Goal: Information Seeking & Learning: Learn about a topic

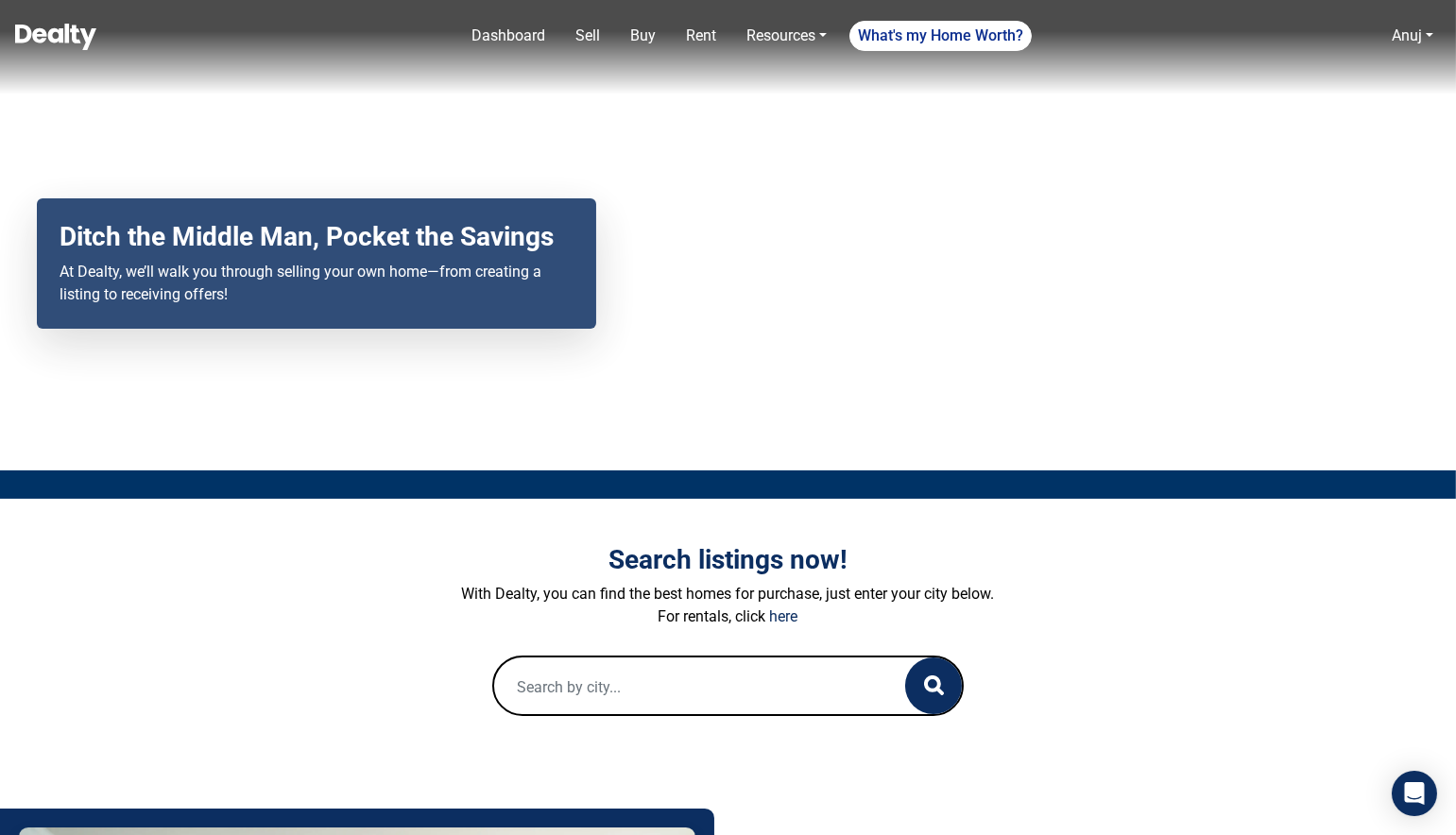
scroll to position [111, 0]
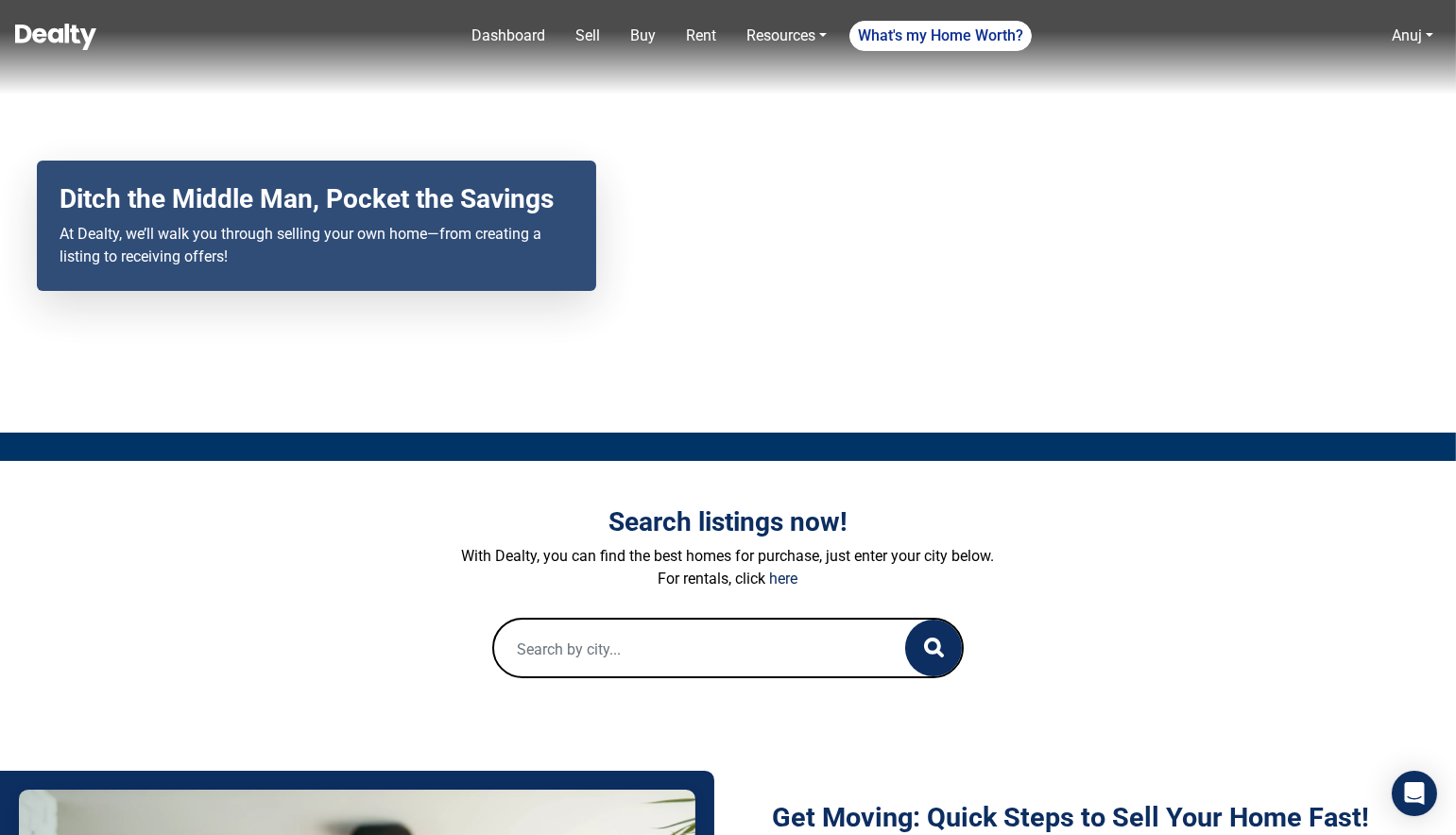
click at [765, 636] on input "text" at bounding box center [681, 649] width 374 height 60
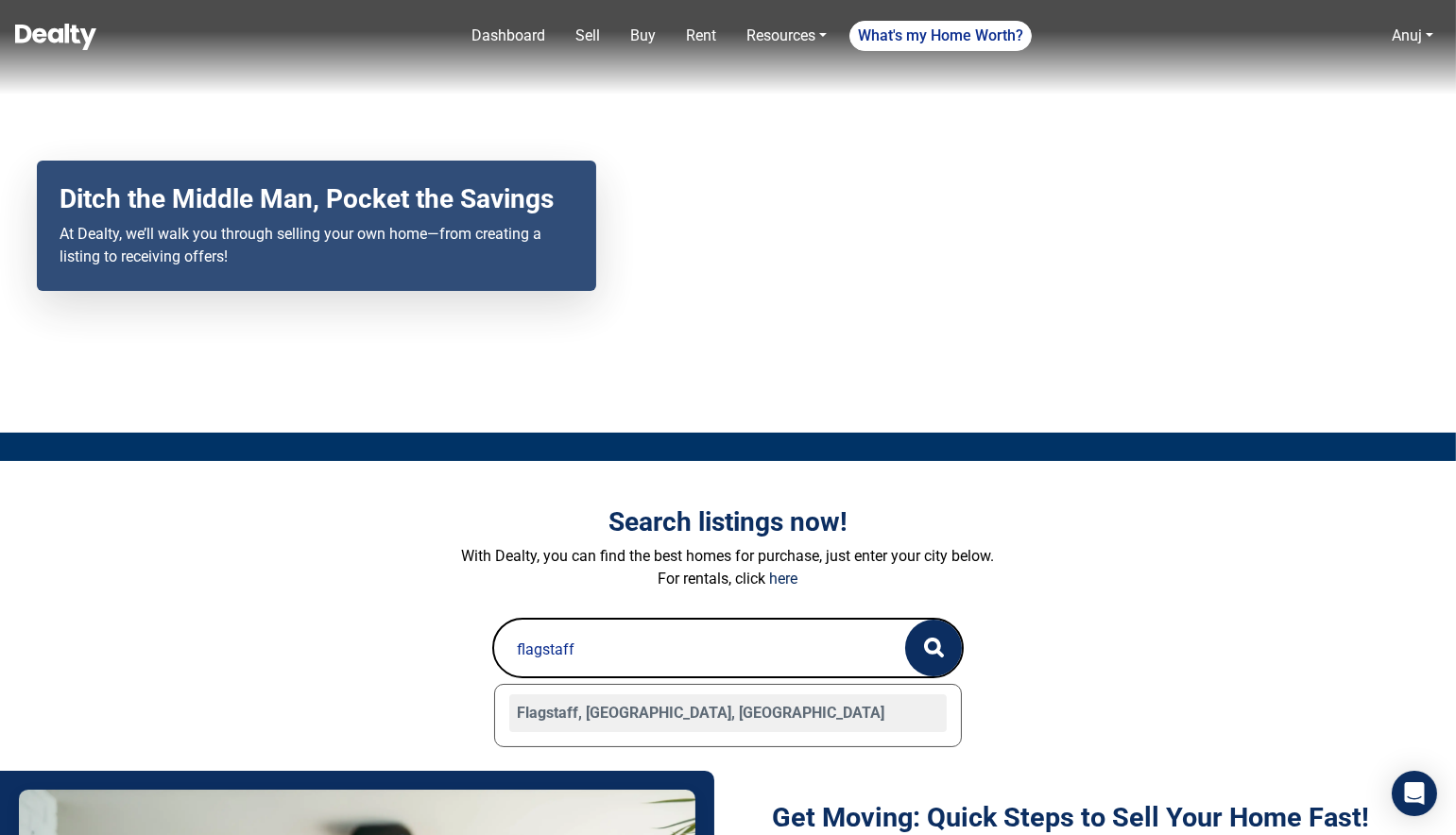
click at [569, 718] on div "Flagstaff, [GEOGRAPHIC_DATA], [GEOGRAPHIC_DATA]" at bounding box center [728, 713] width 439 height 38
type input "Flagstaff, [GEOGRAPHIC_DATA], [GEOGRAPHIC_DATA]"
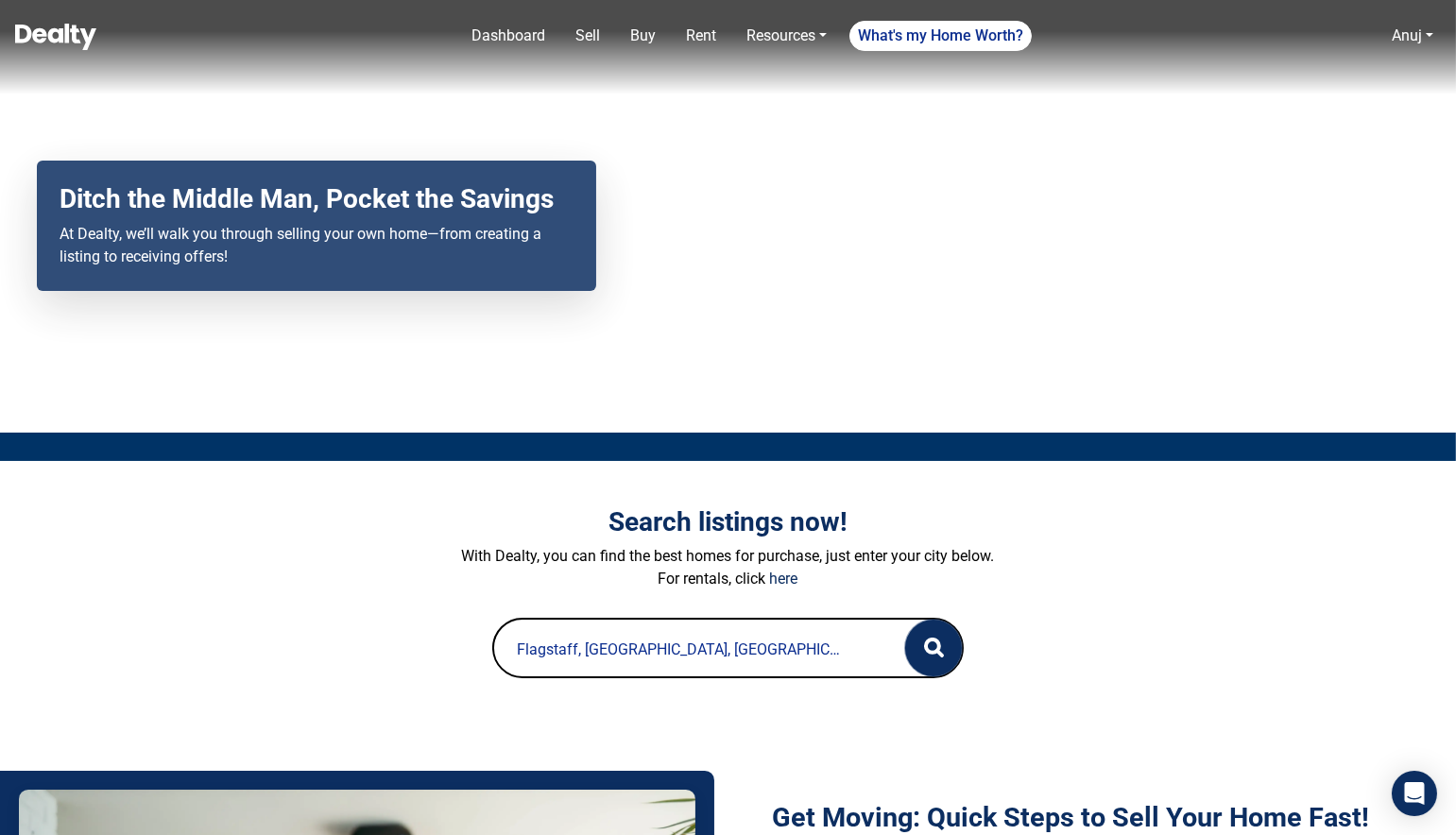
click at [937, 641] on circle "button" at bounding box center [931, 645] width 13 height 13
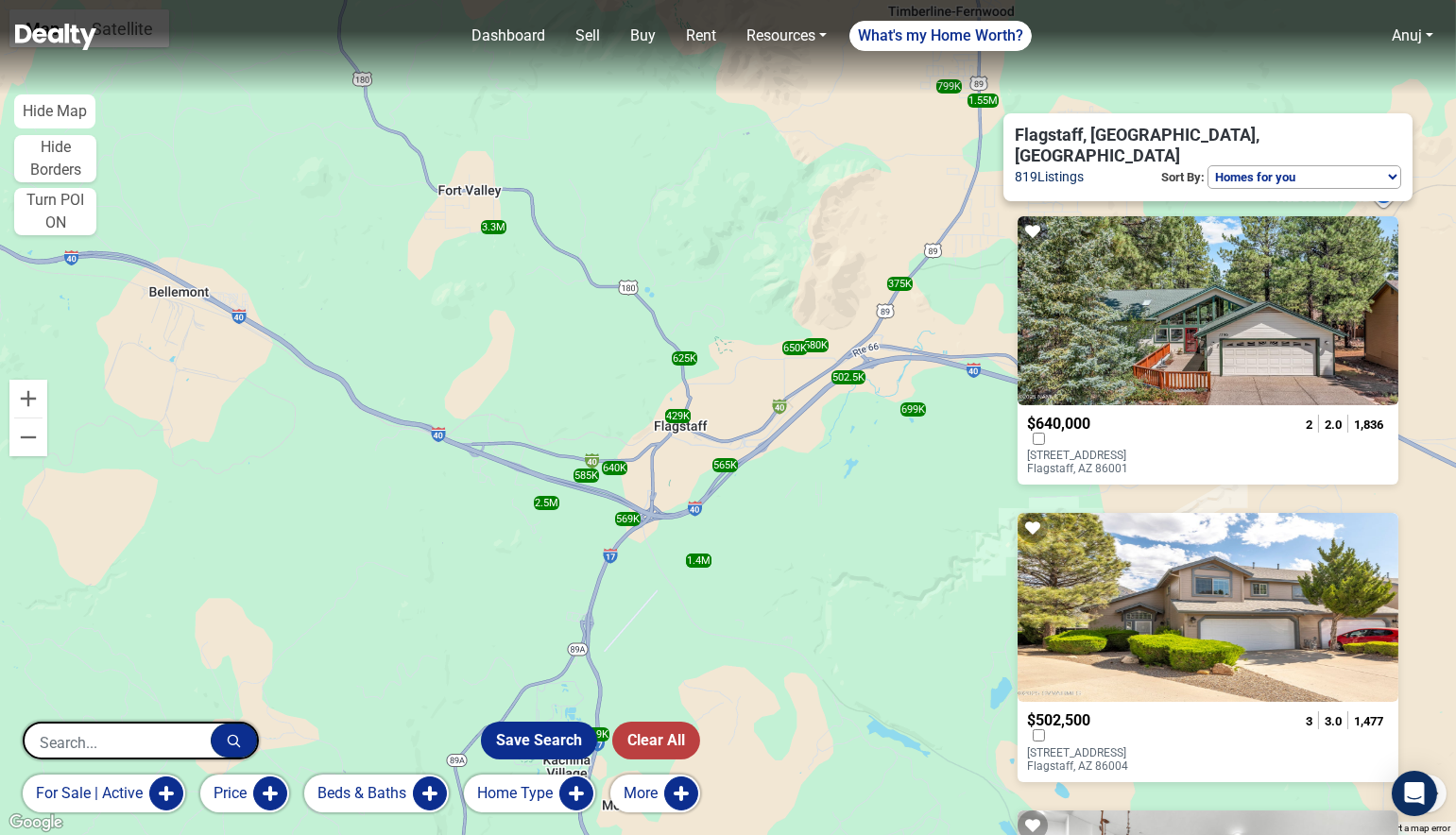
click at [1298, 165] on select "Homes for you Price (Low to High) Price (High to Low) New or Recently Changed F…" at bounding box center [1304, 177] width 194 height 24
click at [1207, 165] on select "Homes for you Price (Low to High) Price (High to Low) New or Recently Changed F…" at bounding box center [1304, 177] width 194 height 24
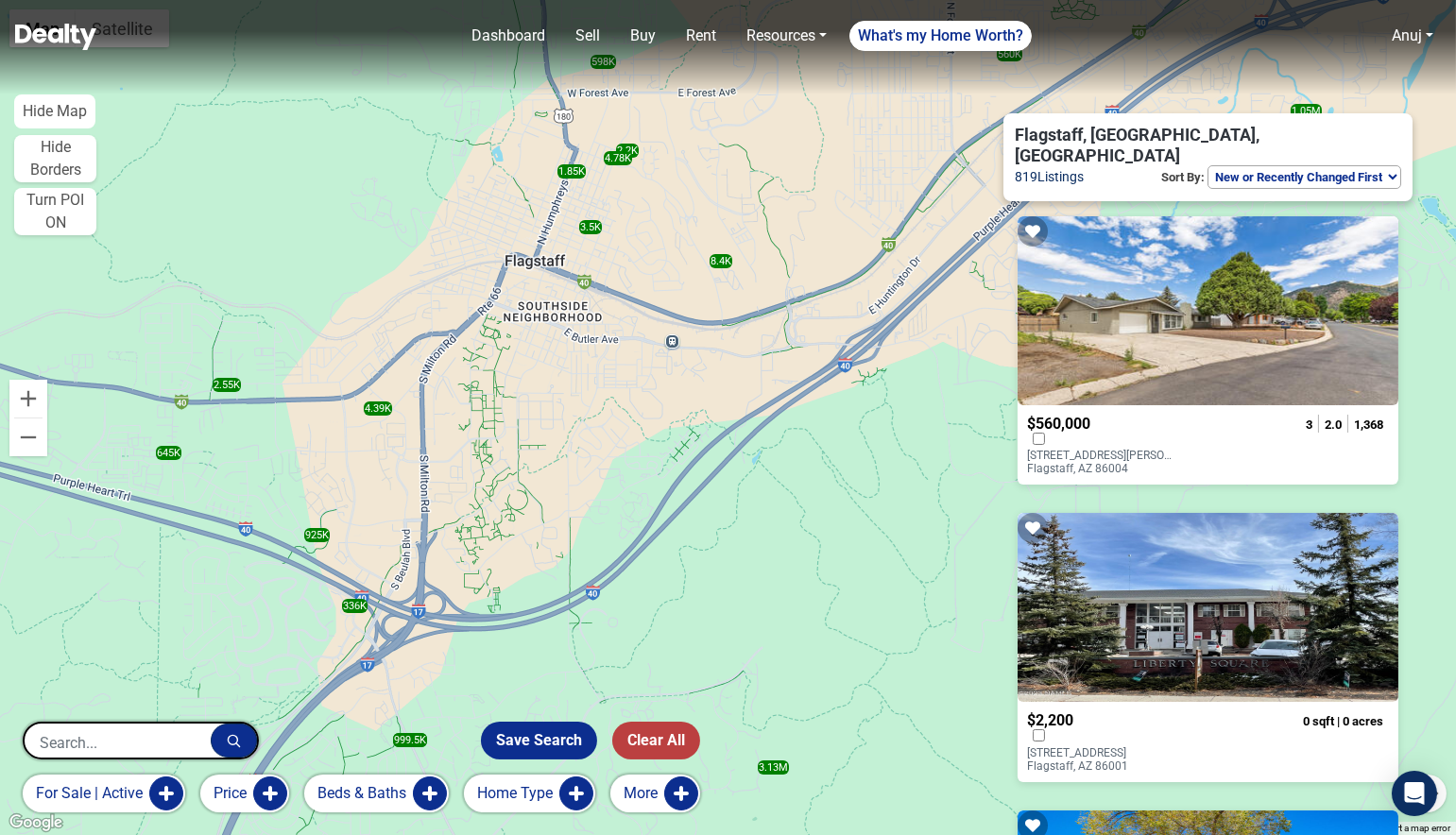
click at [1155, 171] on div "Flagstaff, AZ, USA 819 Listings Sort By: Homes for you Price (Low to High) Pric…" at bounding box center [1208, 157] width 409 height 88
click at [1308, 165] on select "Homes for you Price (Low to High) Price (High to Low) New or Recently Changed F…" at bounding box center [1304, 177] width 194 height 24
click at [1207, 165] on select "Homes for you Price (Low to High) Price (High to Low) New or Recently Changed F…" at bounding box center [1304, 177] width 194 height 24
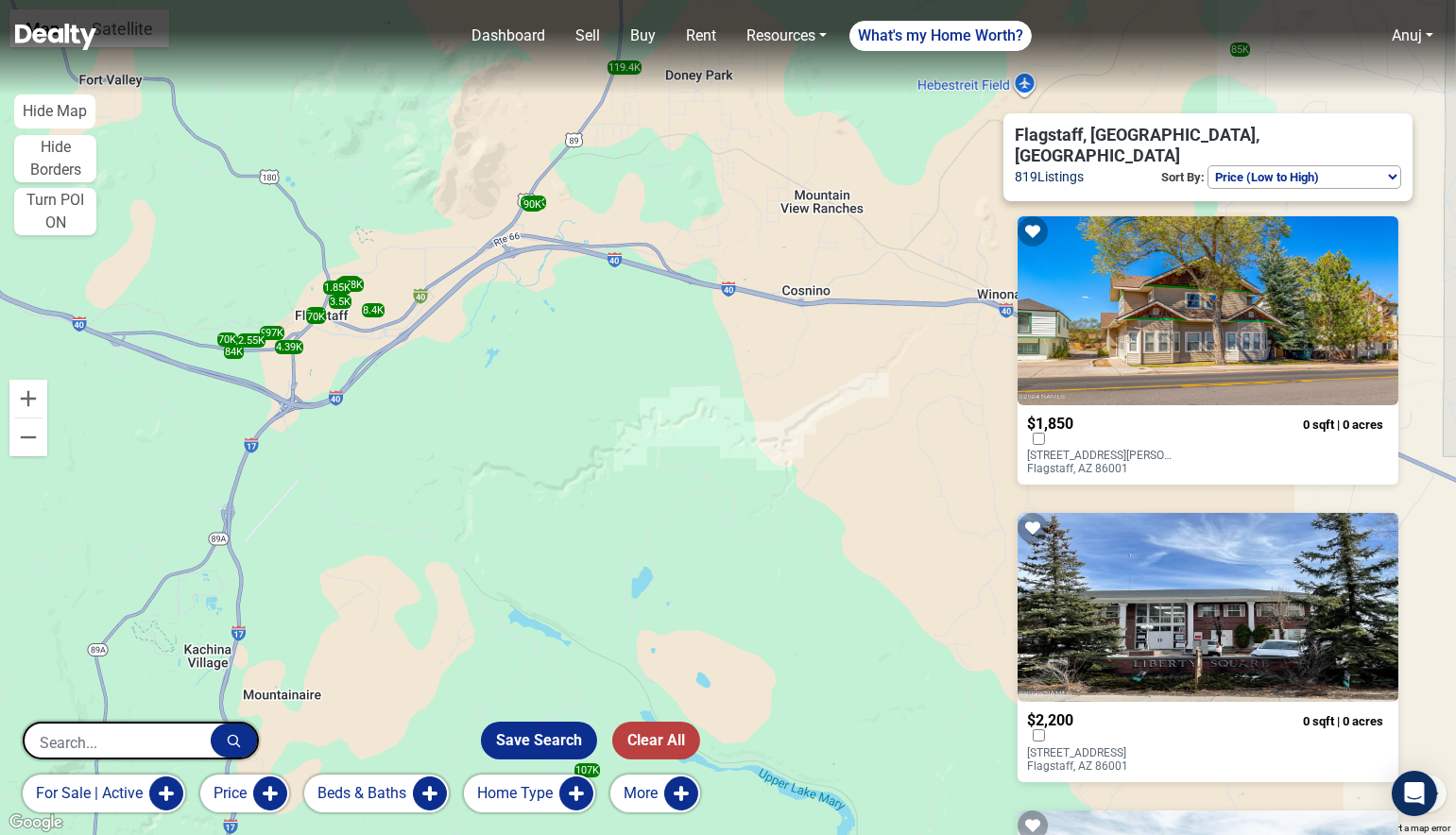
click at [1116, 449] on p "617 N Humphreys Street Flagstaff, AZ 86001" at bounding box center [1102, 461] width 152 height 27
click at [1240, 165] on select "Homes for you Price (Low to High) Price (High to Low) New or Recently Changed F…" at bounding box center [1304, 177] width 194 height 24
select select "newest"
click at [1207, 165] on select "Homes for you Price (Low to High) Price (High to Low) New or Recently Changed F…" at bounding box center [1304, 177] width 194 height 24
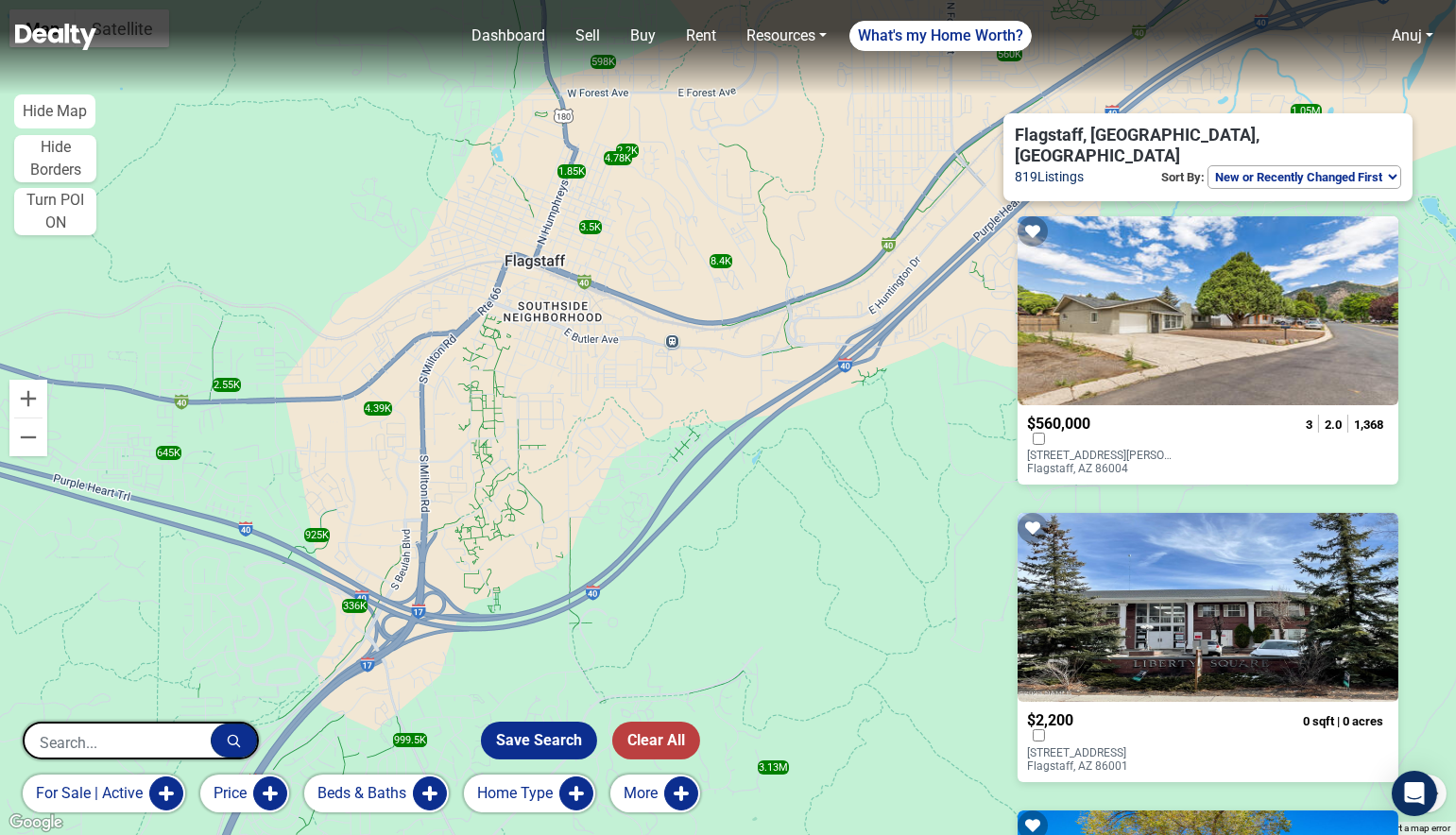
click at [1147, 166] on p "819 Listings Sort By: Homes for you Price (Low to High) Price (High to Low) New…" at bounding box center [1207, 177] width 386 height 25
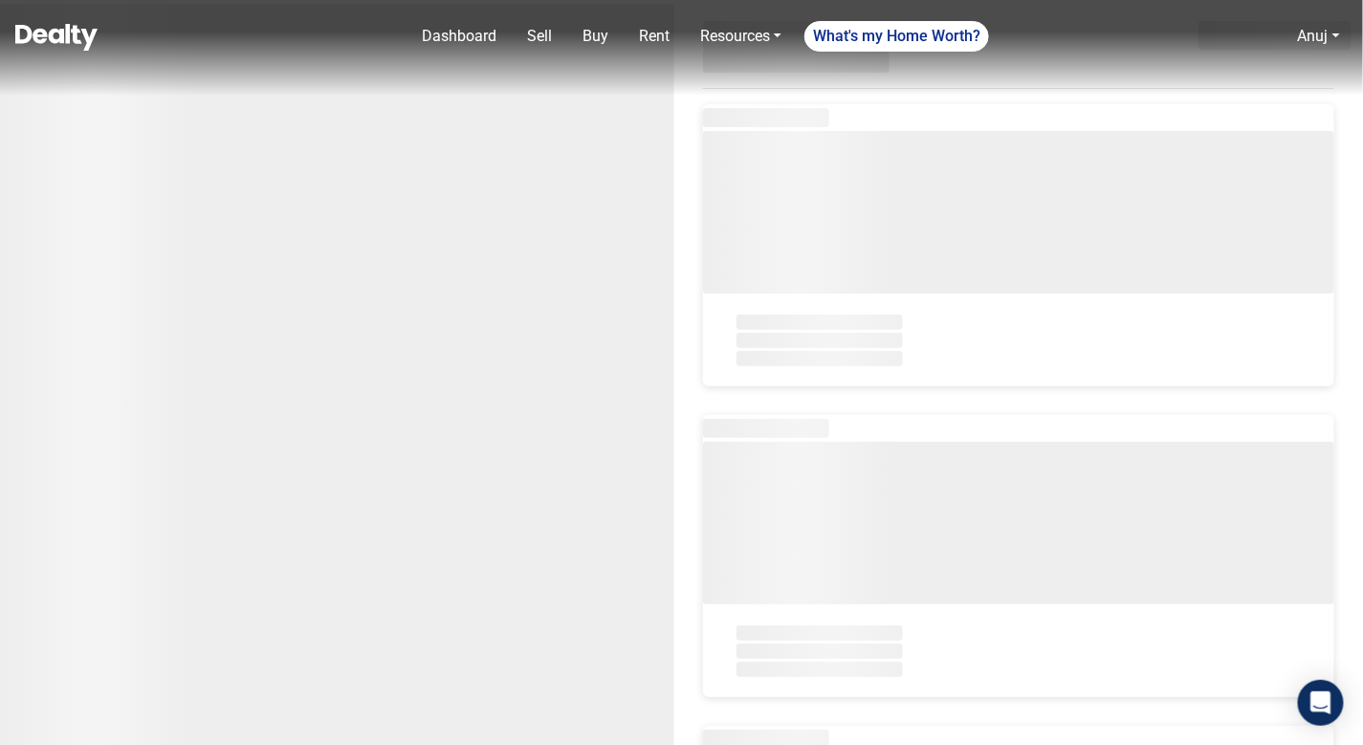
select select "newest"
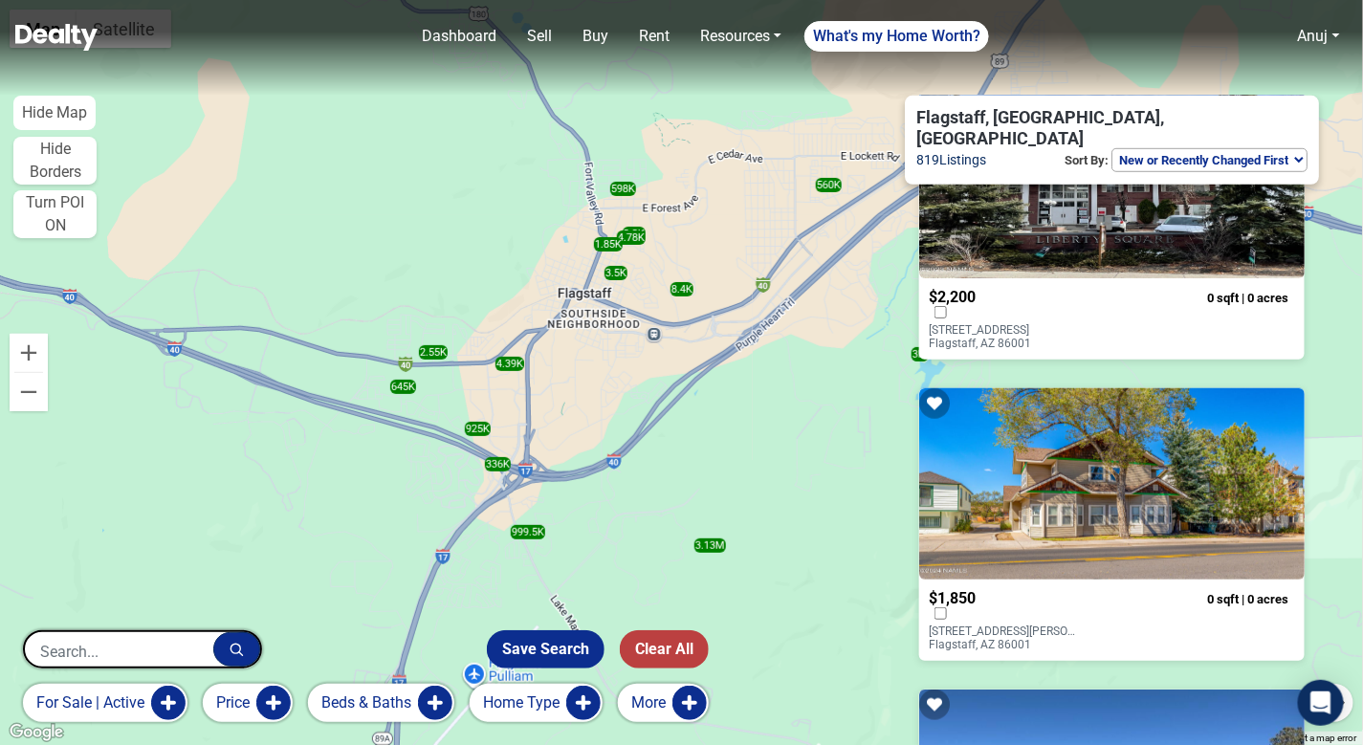
scroll to position [438, 0]
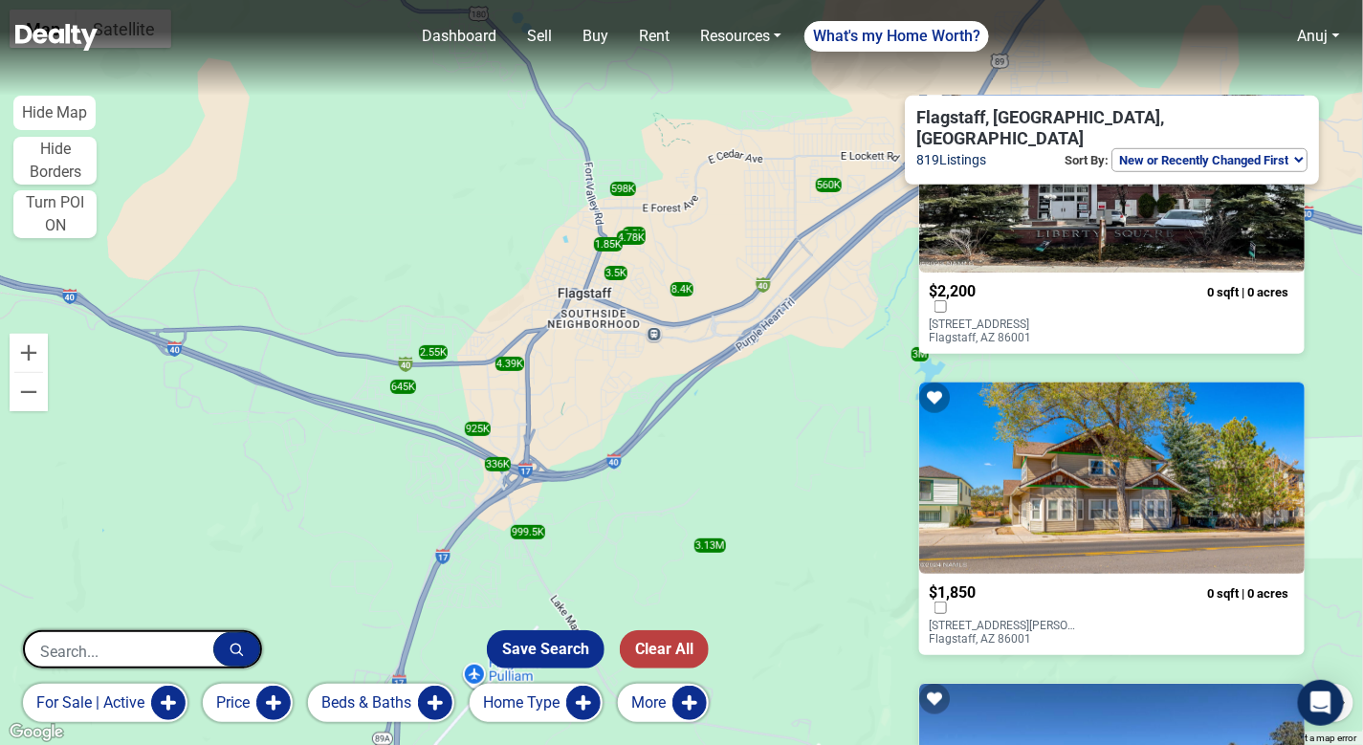
click at [99, 716] on button "for sale | active" at bounding box center [105, 703] width 164 height 38
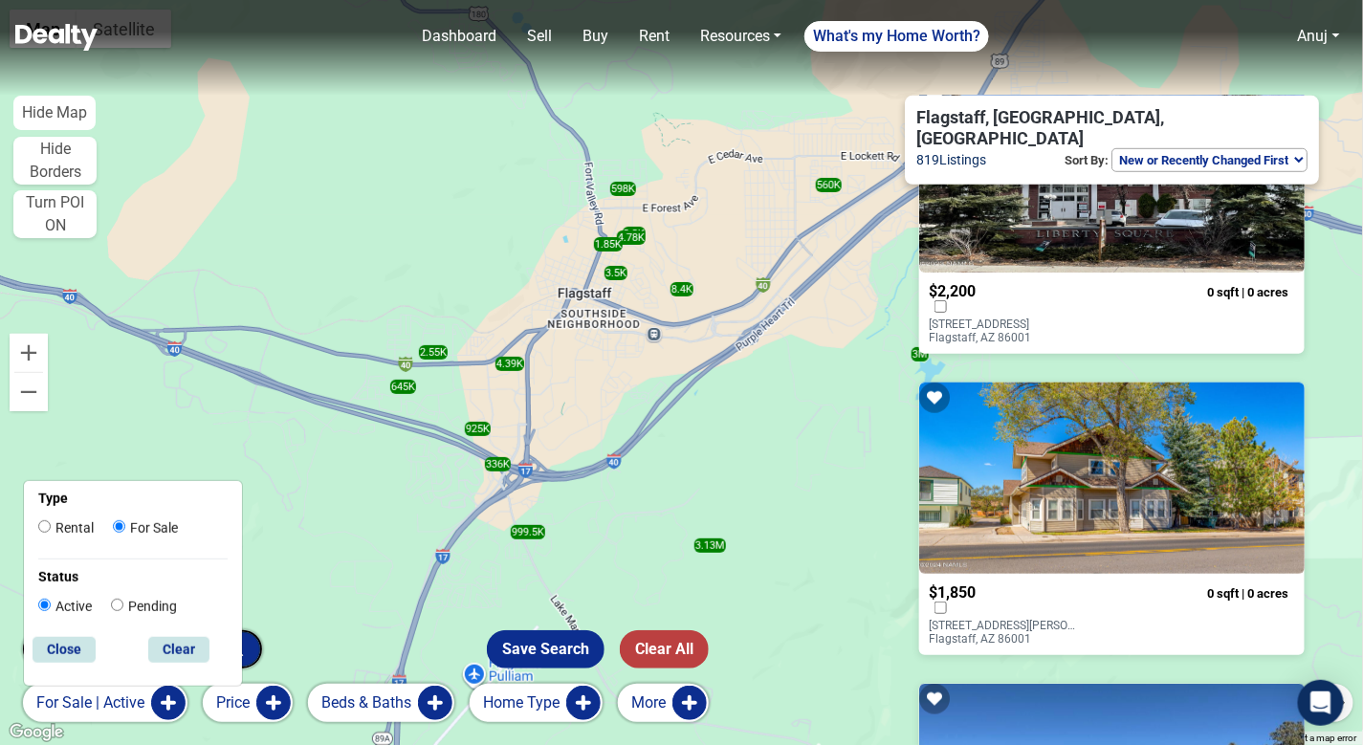
click at [72, 534] on label "Rental" at bounding box center [65, 528] width 55 height 20
click at [51, 533] on input "Rental" at bounding box center [44, 526] width 12 height 12
radio input "true"
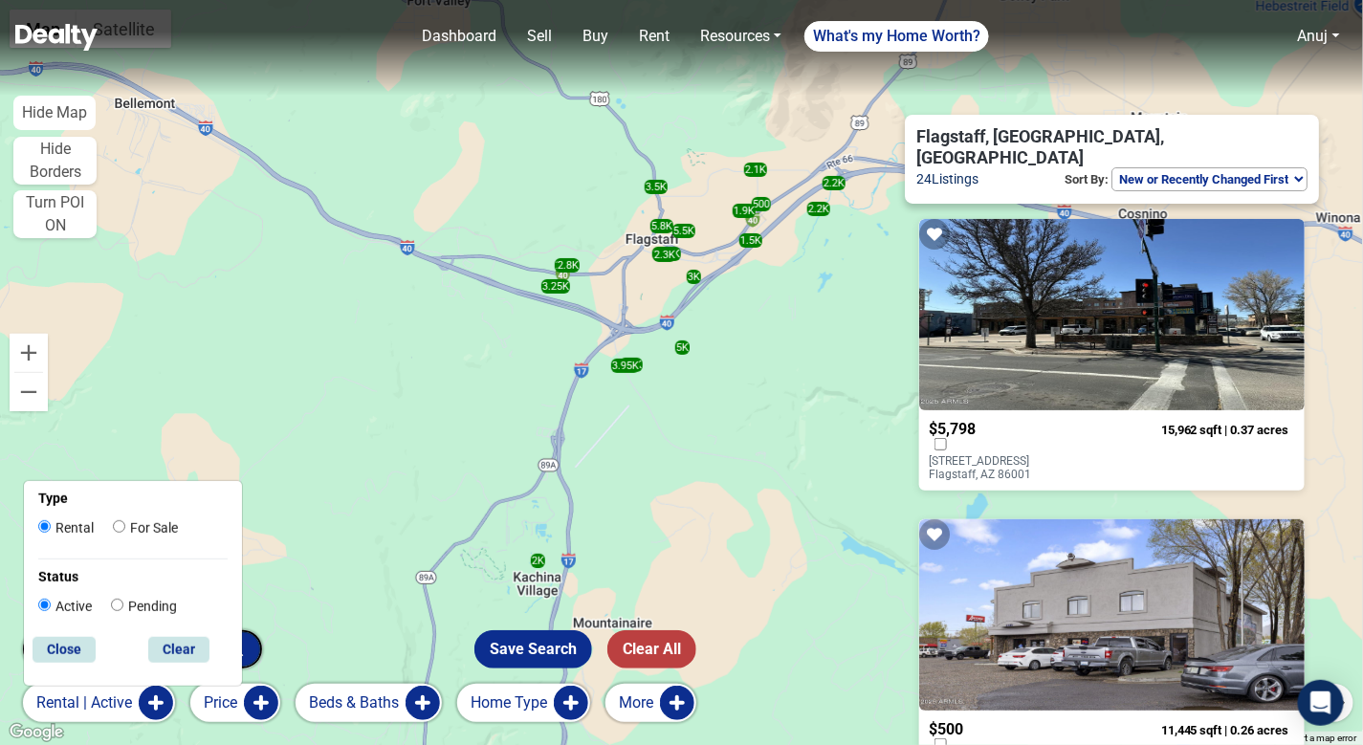
click at [148, 518] on label "For Sale" at bounding box center [145, 528] width 65 height 20
click at [125, 520] on input "For Sale" at bounding box center [119, 526] width 12 height 12
radio input "true"
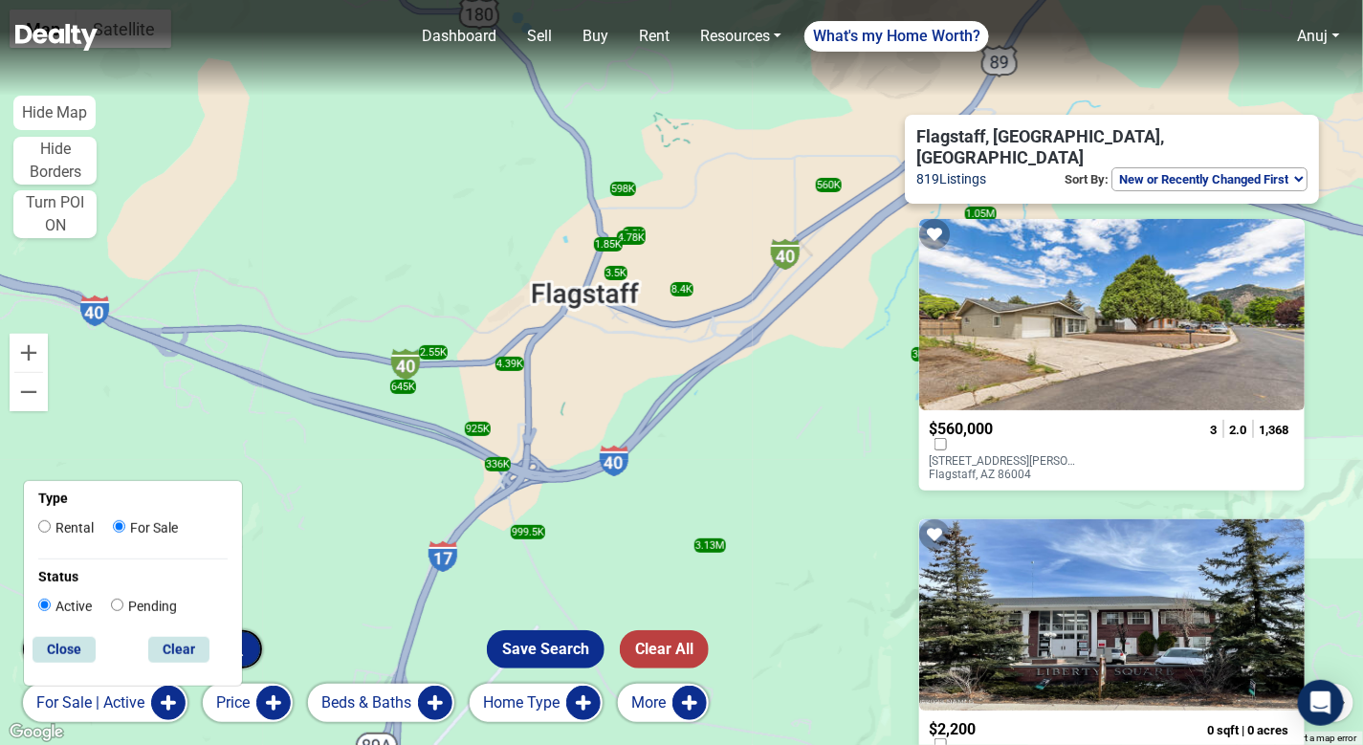
click at [1263, 167] on select "Homes for you Price (Low to High) Price (High to Low) New or Recently Changed F…" at bounding box center [1209, 179] width 196 height 24
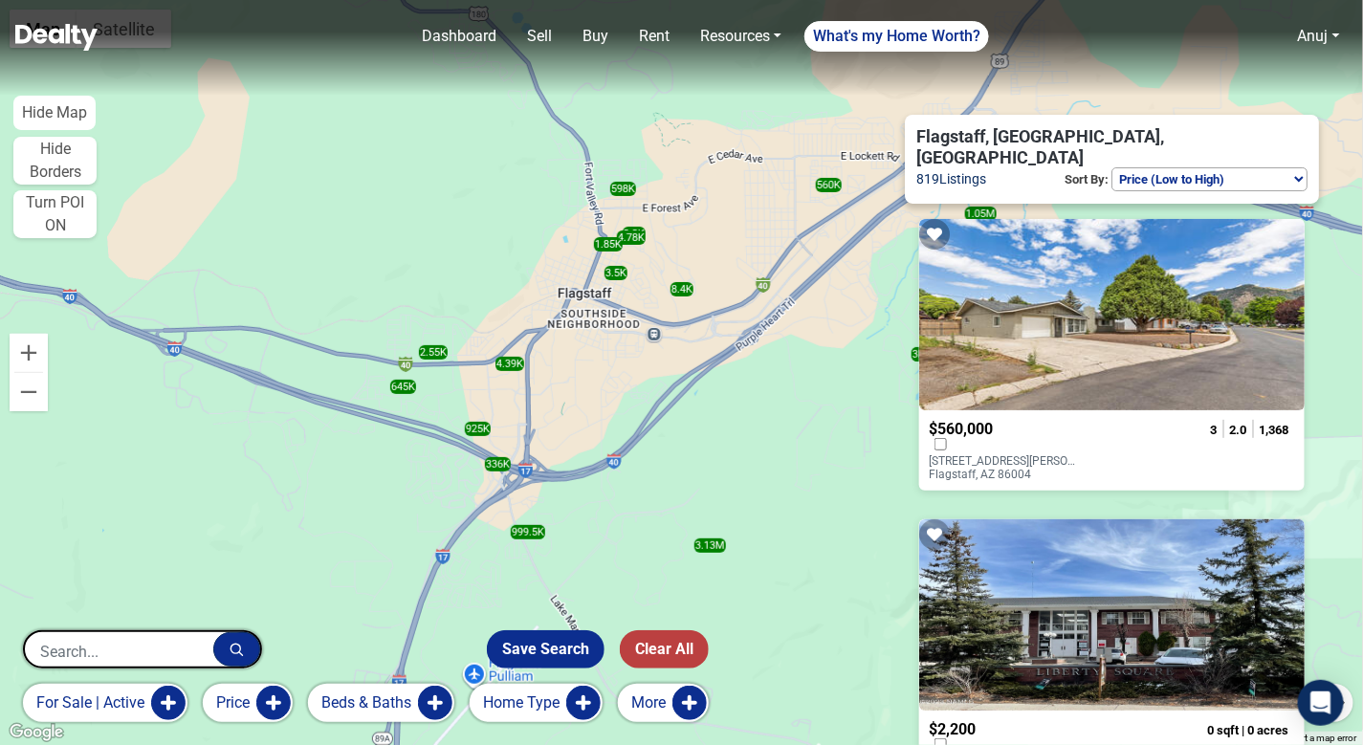
click at [1111, 167] on select "Homes for you Price (Low to High) Price (High to Low) New or Recently Changed F…" at bounding box center [1209, 179] width 196 height 24
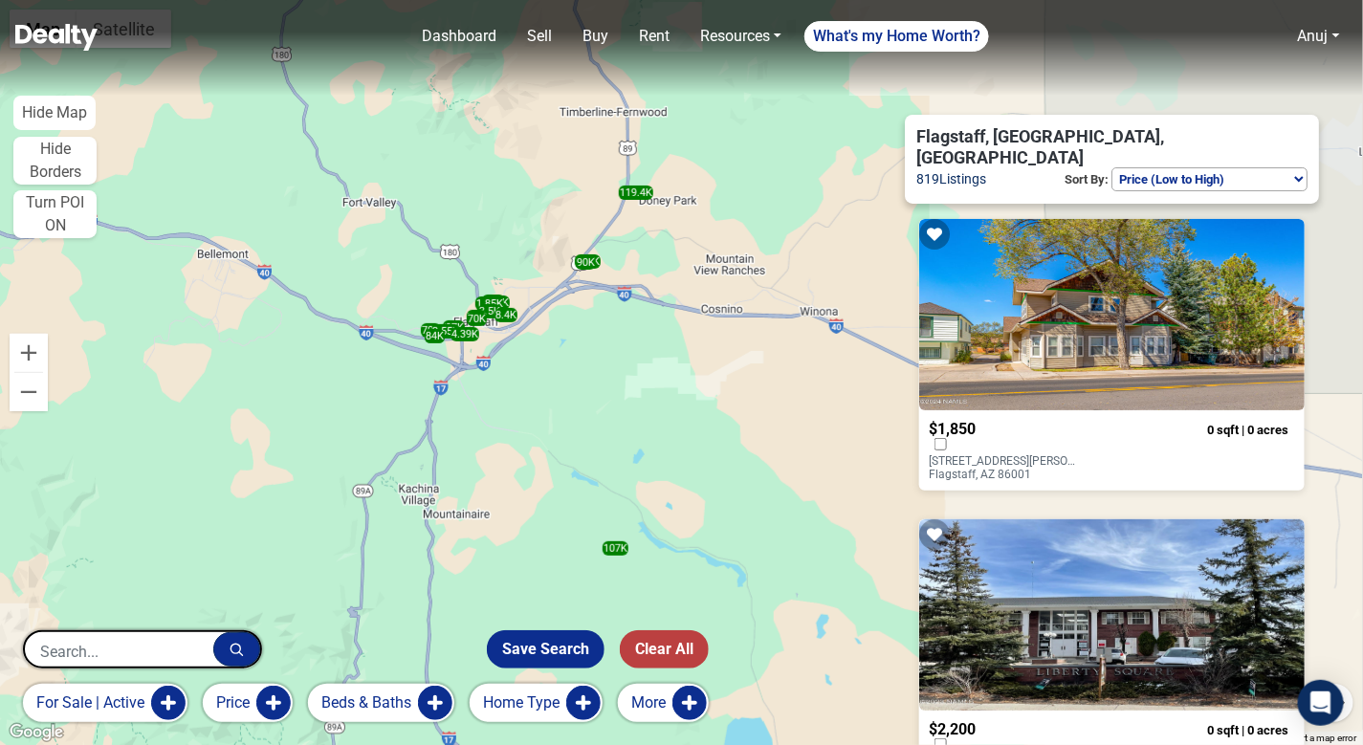
click at [1181, 167] on select "Homes for you Price (Low to High) Price (High to Low) New or Recently Changed F…" at bounding box center [1209, 179] width 196 height 24
select select "newest"
click at [1111, 167] on select "Homes for you Price (Low to High) Price (High to Low) New or Recently Changed F…" at bounding box center [1209, 179] width 196 height 24
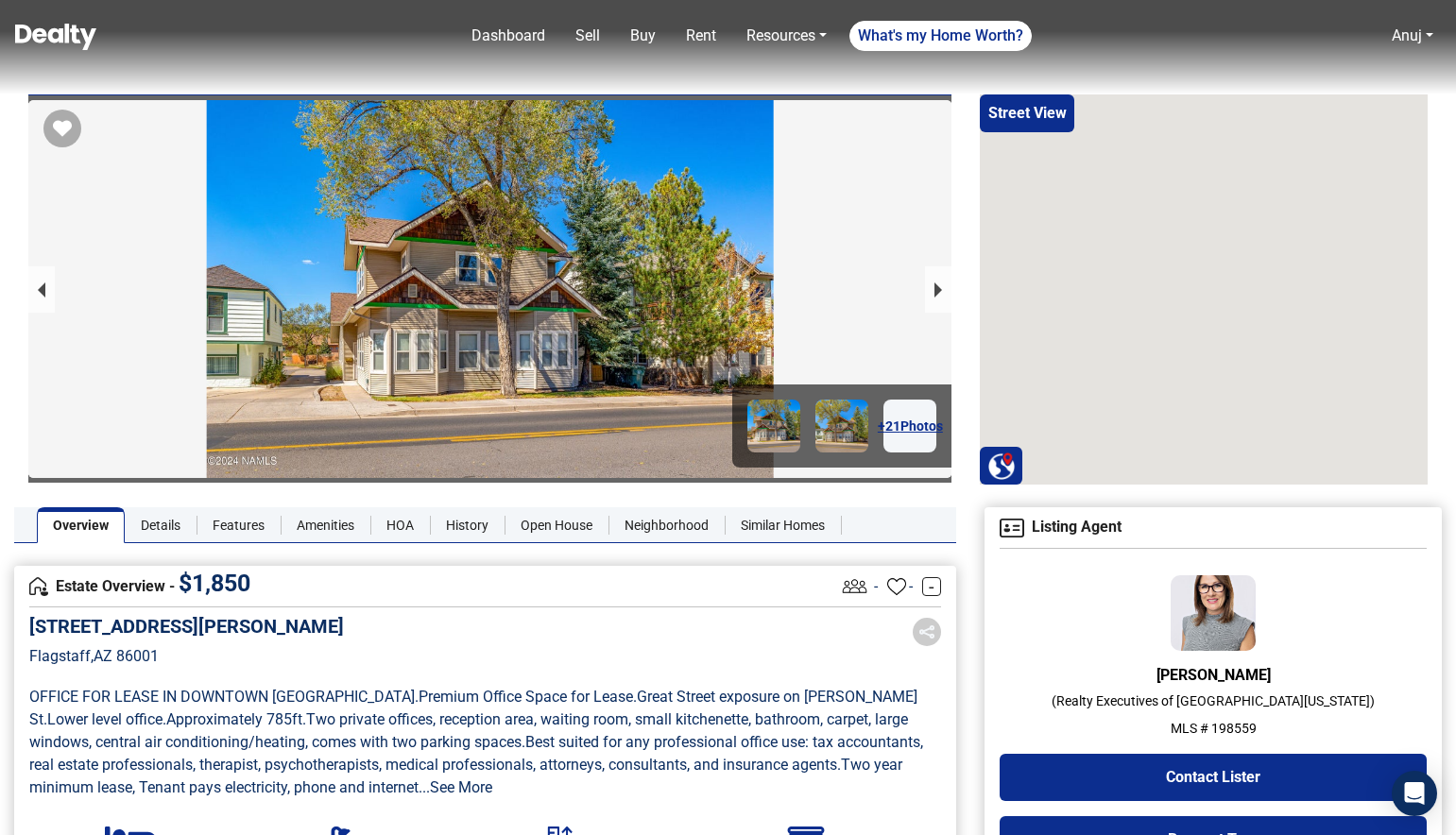
scroll to position [463, 0]
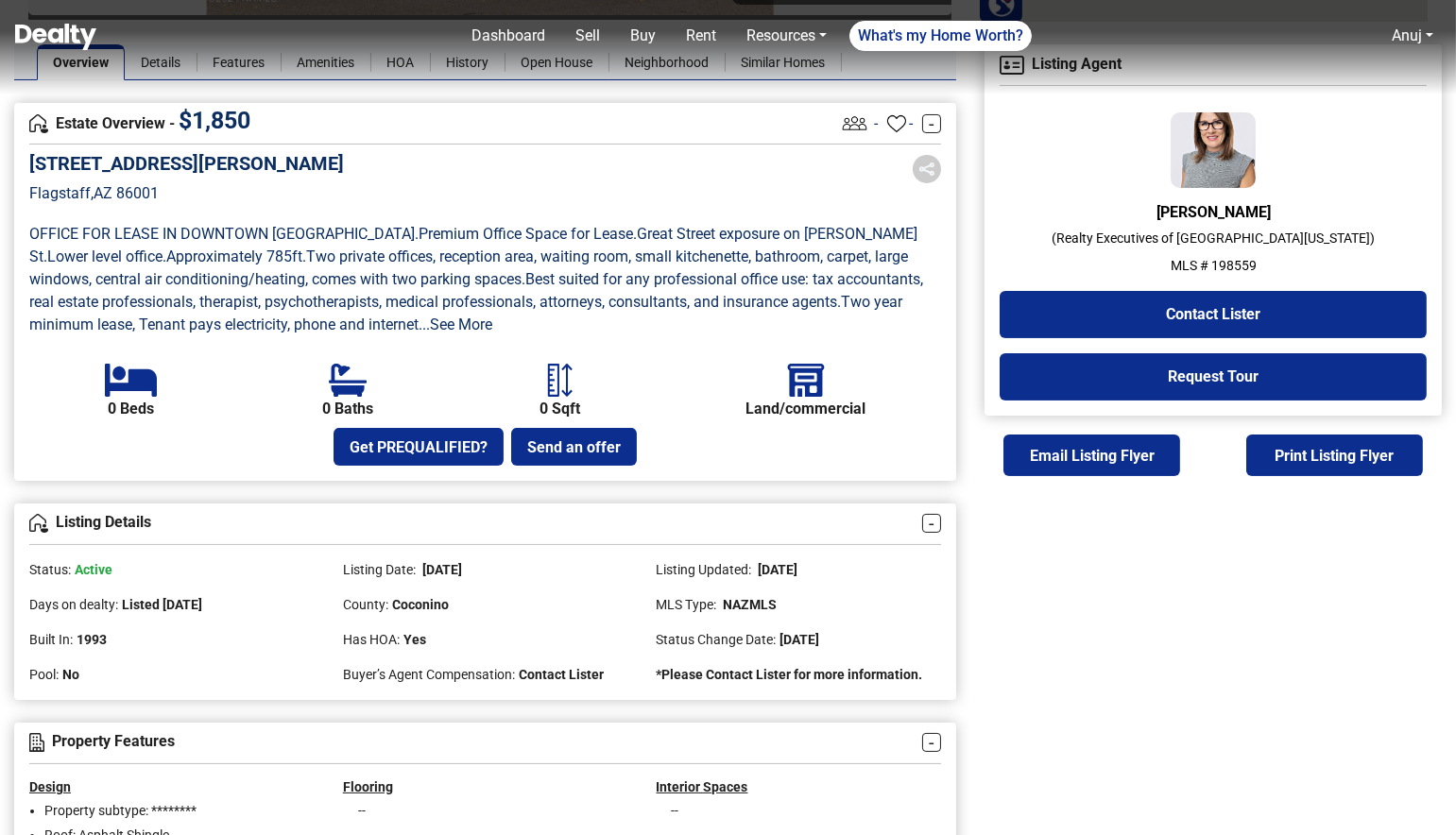
click at [1220, 273] on p "MLS # 198559" at bounding box center [1213, 266] width 427 height 20
copy p "198559"
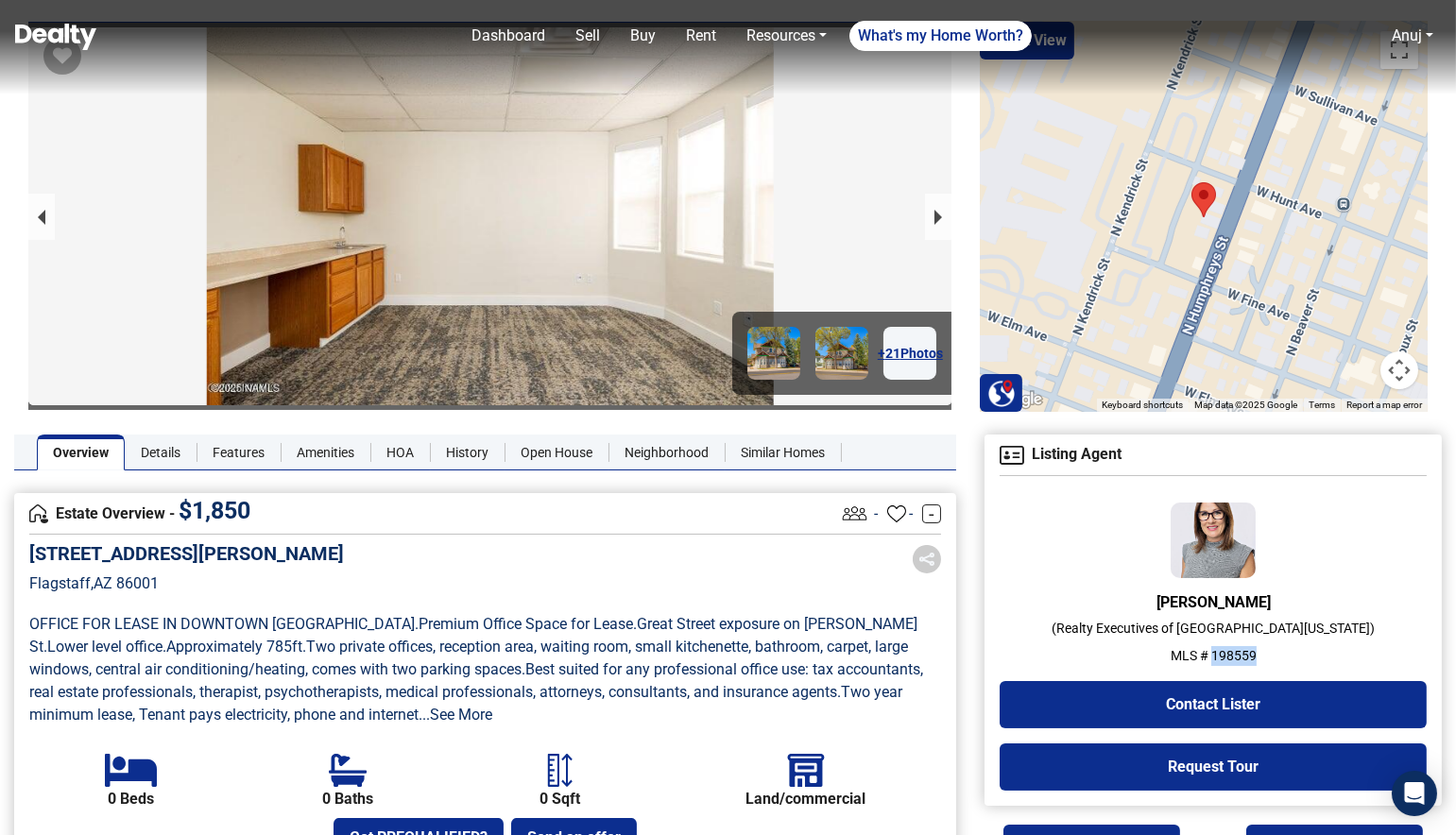
scroll to position [0, 0]
